Goal: Information Seeking & Learning: Learn about a topic

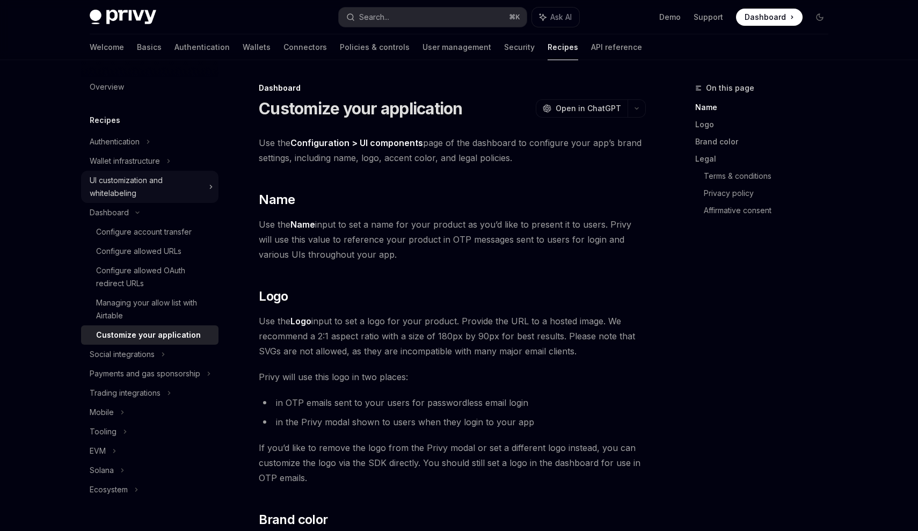
click at [212, 197] on div "UI customization and whitelabeling" at bounding box center [149, 187] width 137 height 32
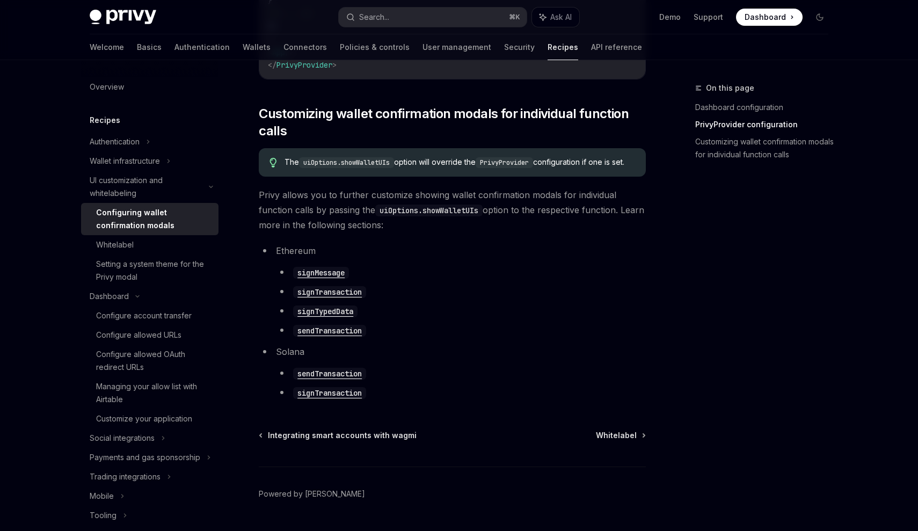
scroll to position [539, 0]
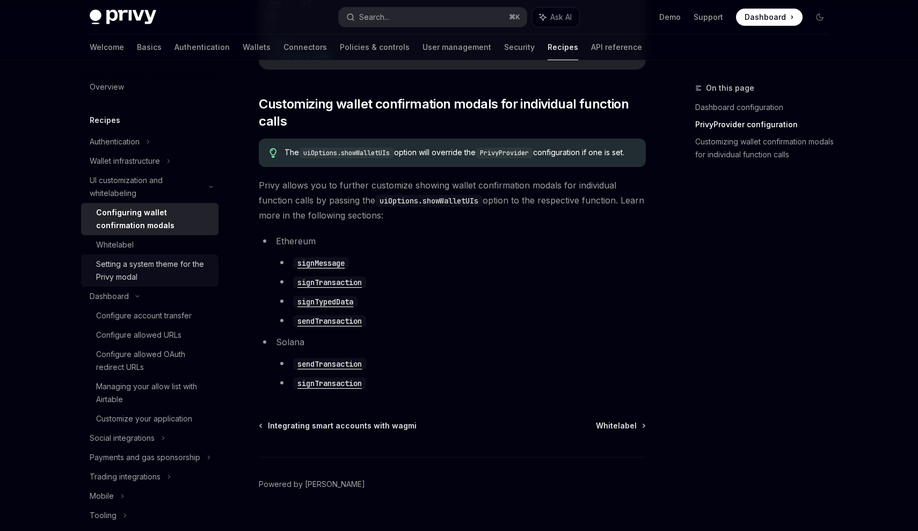
click at [175, 270] on div "Setting a system theme for the Privy modal" at bounding box center [154, 271] width 116 height 26
type textarea "*"
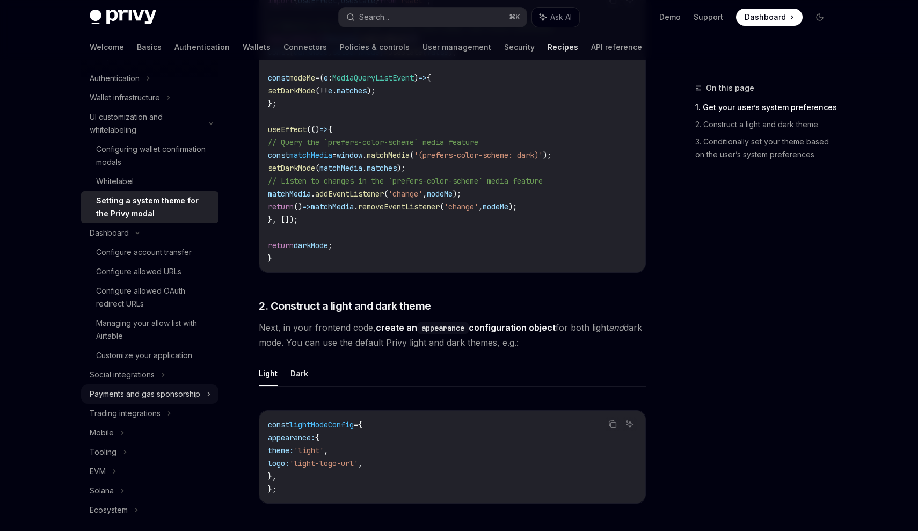
scroll to position [64, 0]
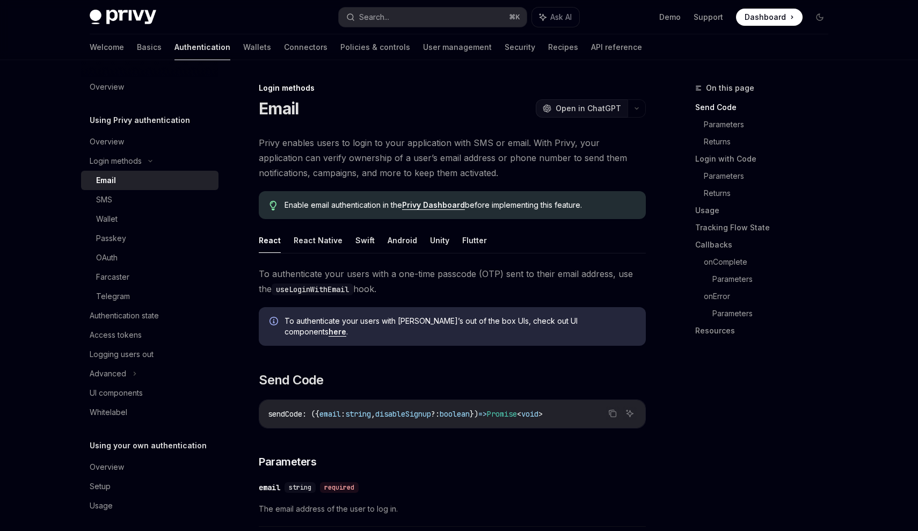
click at [609, 115] on button "OpenAI Open in ChatGPT" at bounding box center [582, 108] width 92 height 18
click at [113, 409] on div "Whitelabel" at bounding box center [109, 412] width 38 height 13
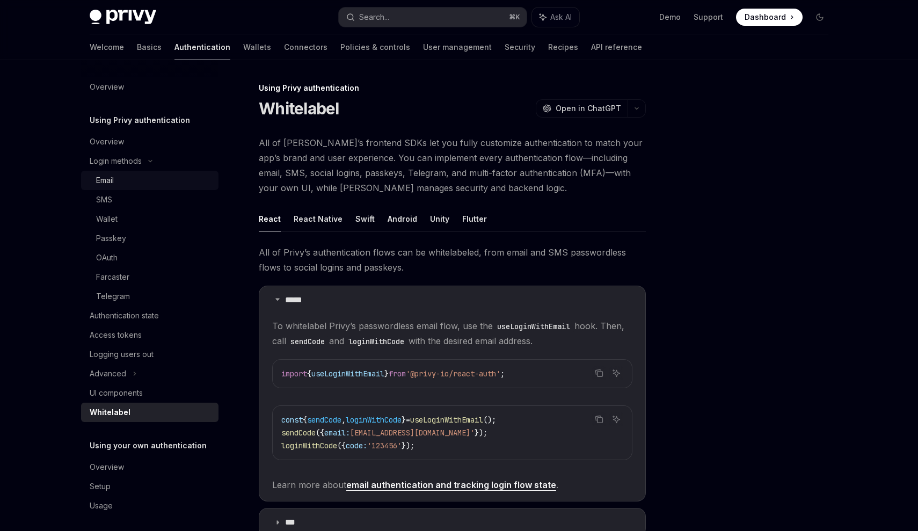
click at [148, 179] on div "Email" at bounding box center [154, 180] width 116 height 13
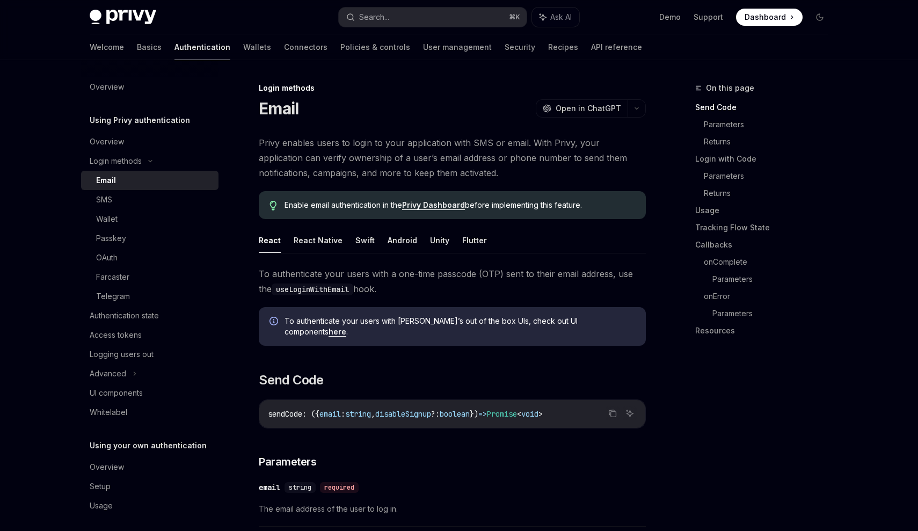
click at [138, 179] on div "Email" at bounding box center [154, 180] width 116 height 13
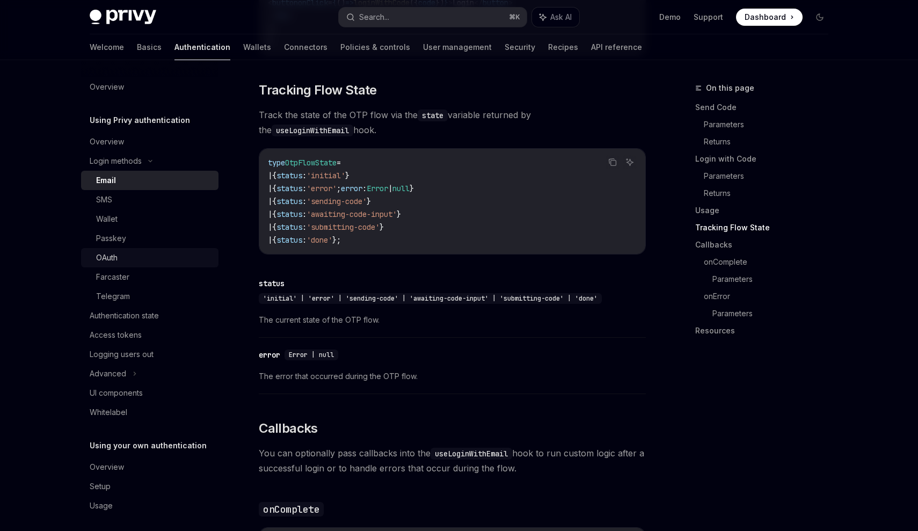
scroll to position [1194, 0]
click at [151, 300] on div "Telegram" at bounding box center [154, 296] width 116 height 13
type textarea "*"
